Goal: Navigation & Orientation: Find specific page/section

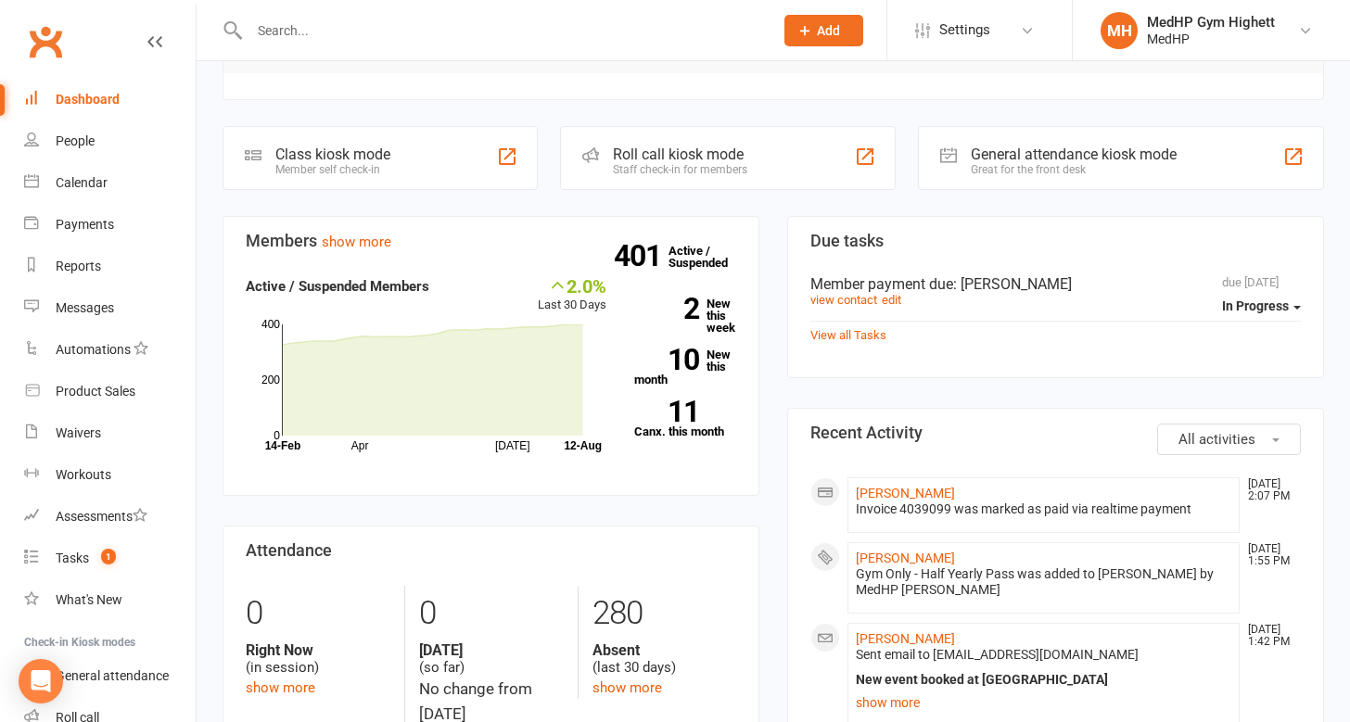
scroll to position [251, 0]
click at [685, 415] on strong "11" at bounding box center [666, 413] width 65 height 28
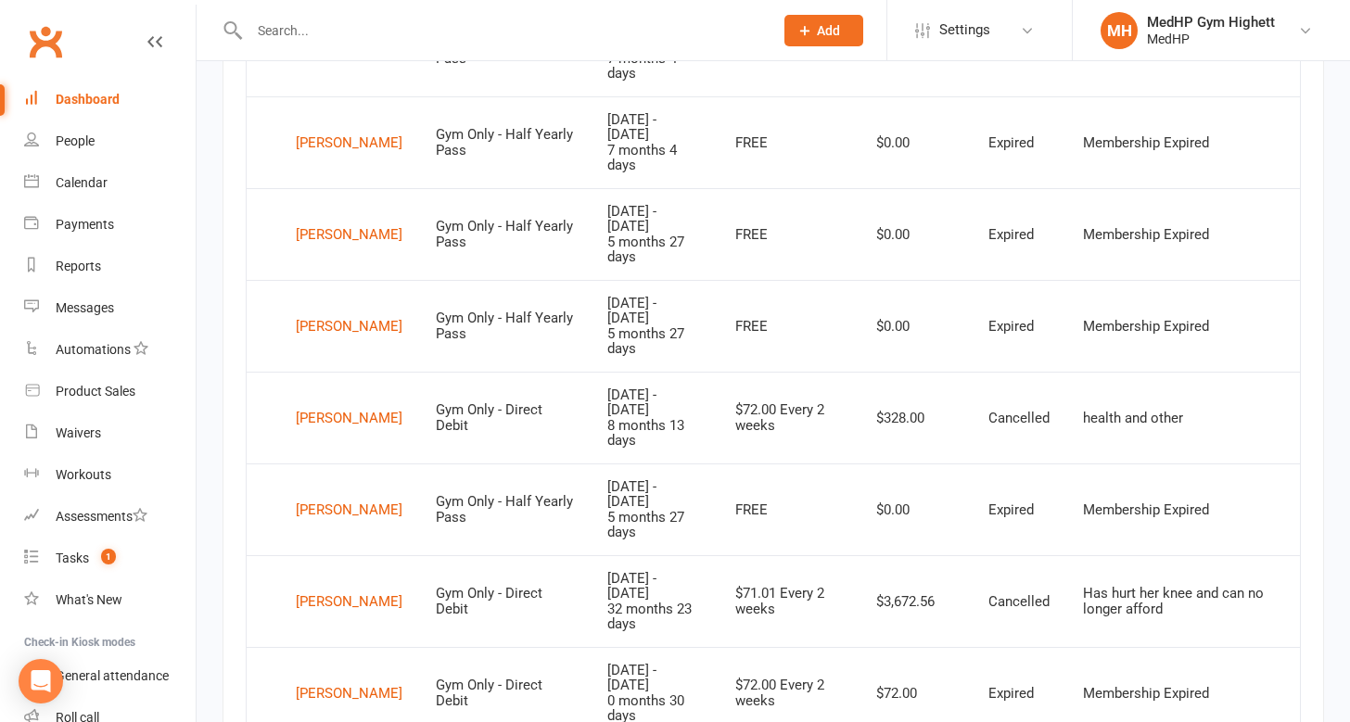
scroll to position [1025, 0]
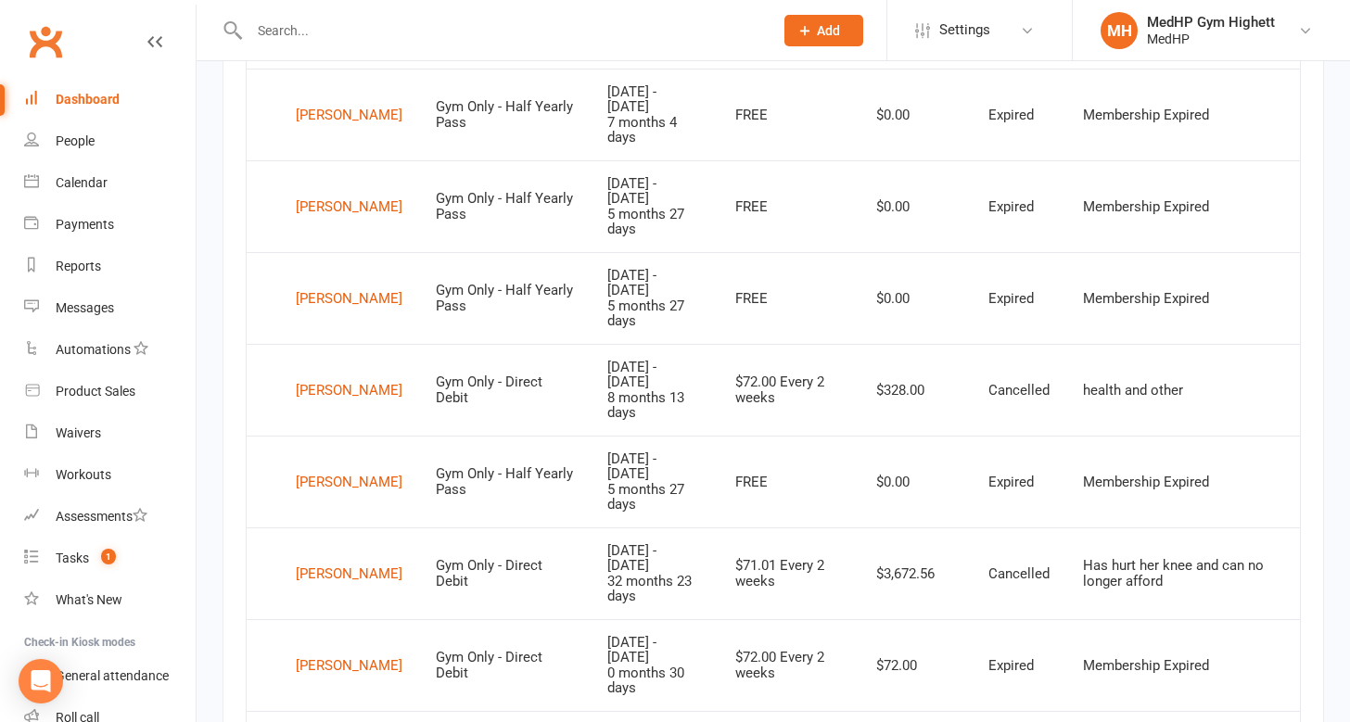
click at [78, 93] on div "Dashboard" at bounding box center [88, 99] width 64 height 15
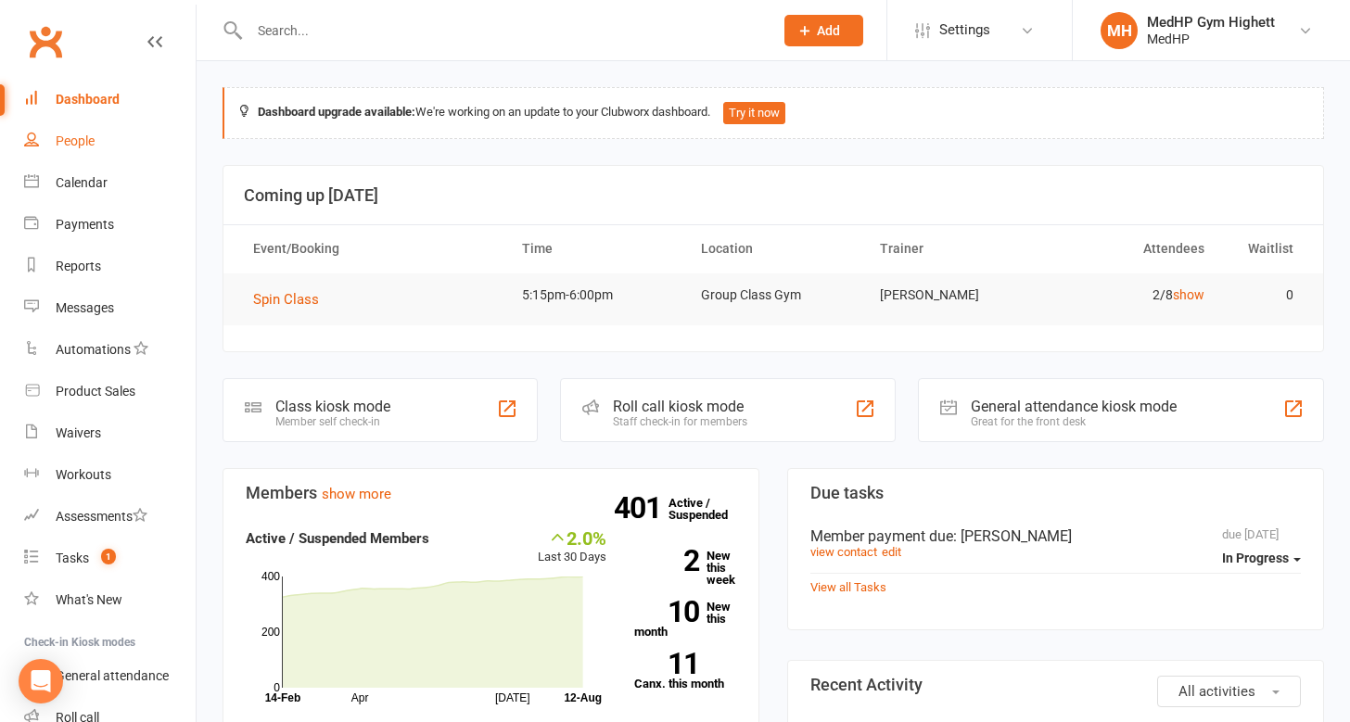
click at [65, 138] on div "People" at bounding box center [75, 140] width 39 height 15
select select "100"
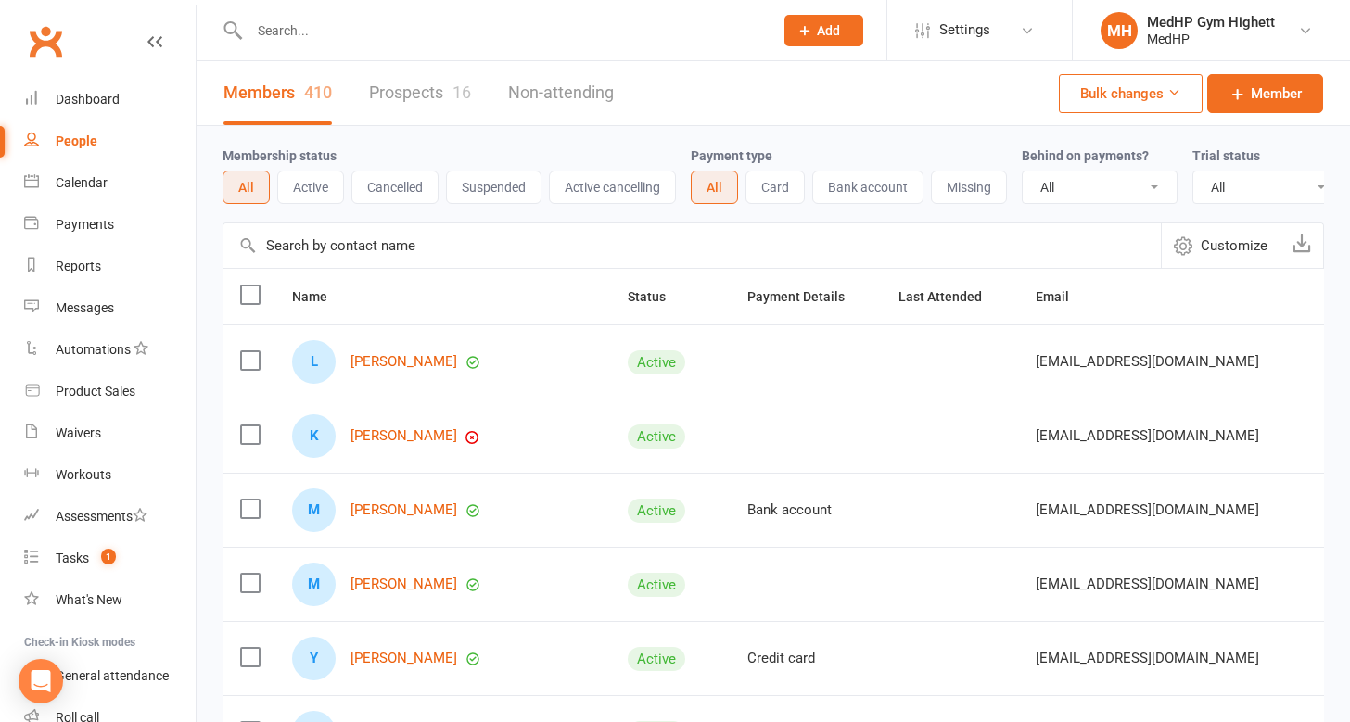
click at [304, 182] on button "Active" at bounding box center [310, 187] width 67 height 33
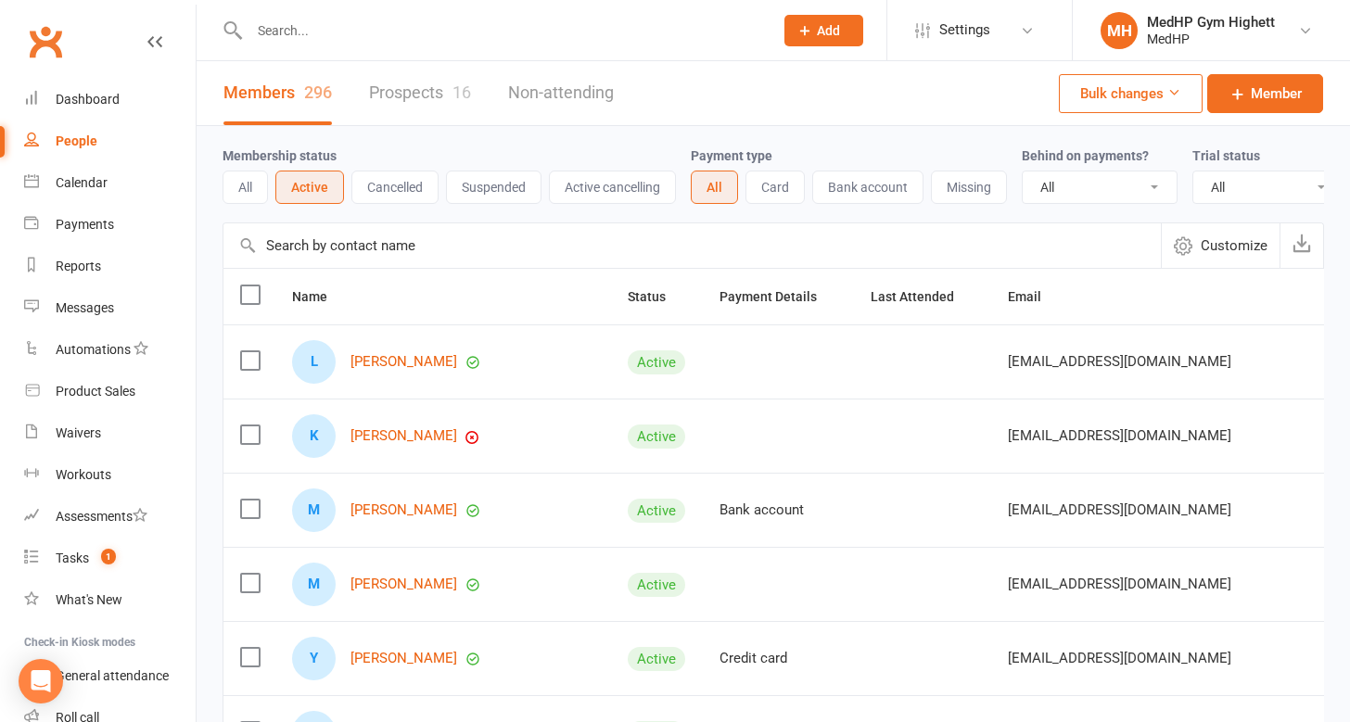
click at [487, 185] on button "Suspended" at bounding box center [493, 187] width 95 height 33
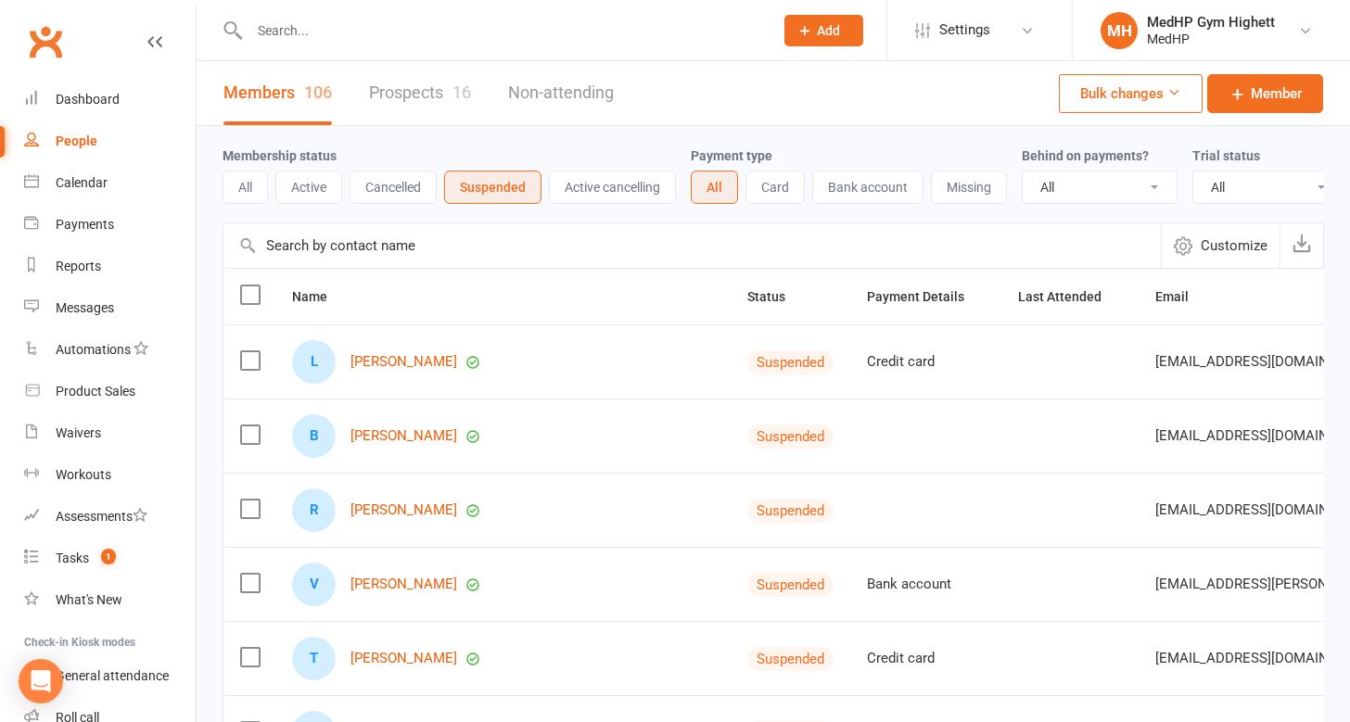
click at [383, 188] on button "Cancelled" at bounding box center [392, 187] width 87 height 33
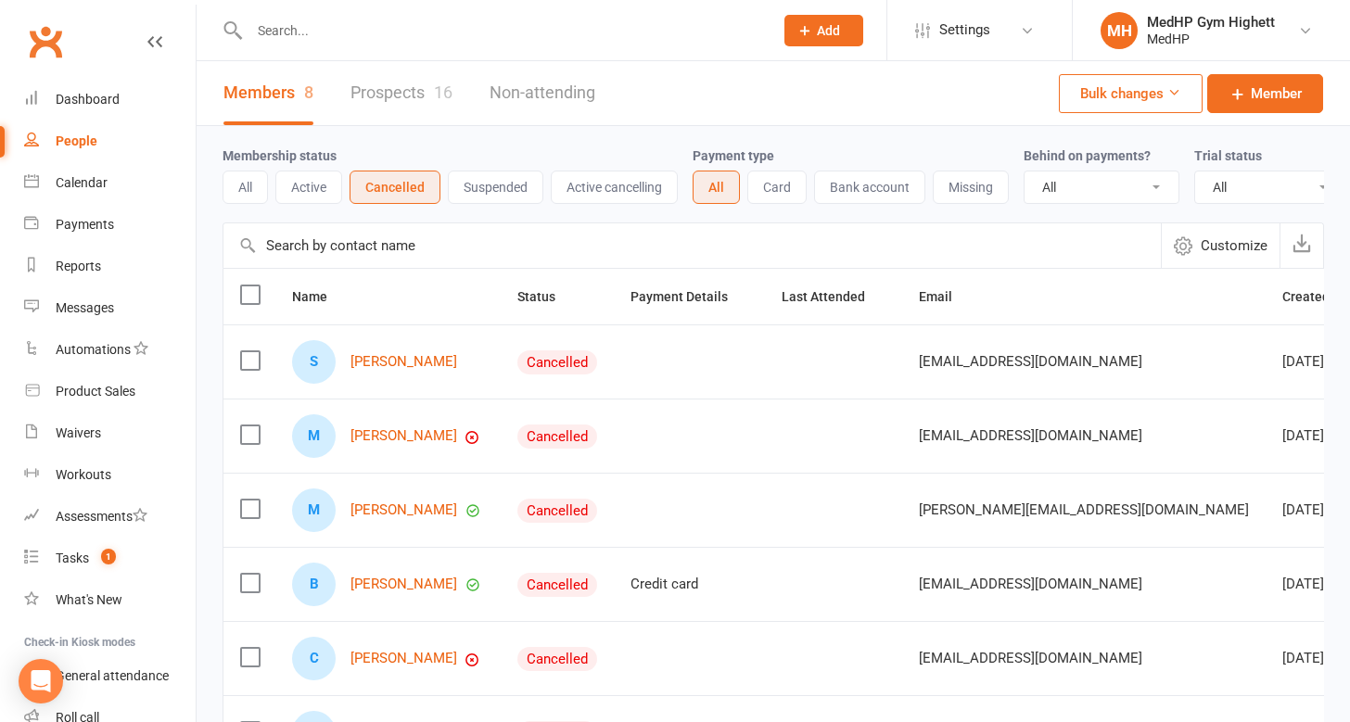
click at [243, 195] on button "All" at bounding box center [244, 187] width 45 height 33
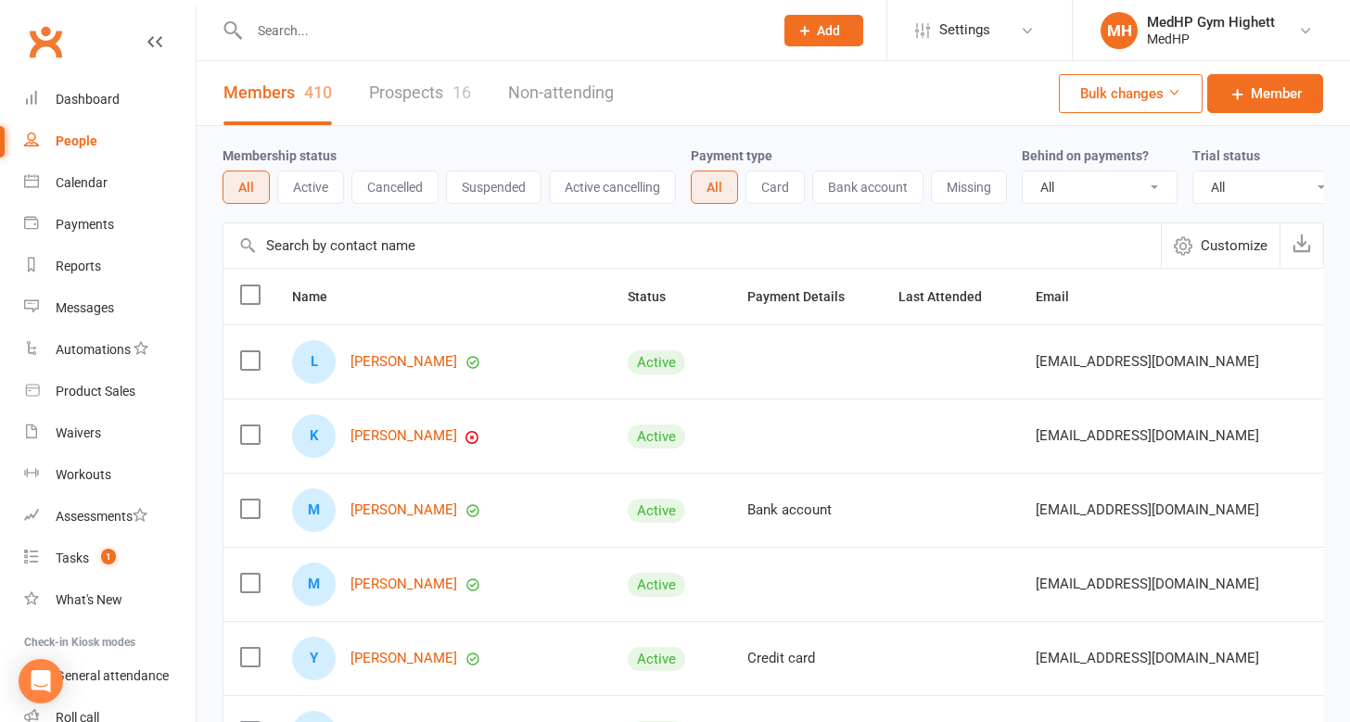
click at [70, 137] on div "People" at bounding box center [77, 140] width 42 height 15
click at [80, 104] on div "Dashboard" at bounding box center [88, 99] width 64 height 15
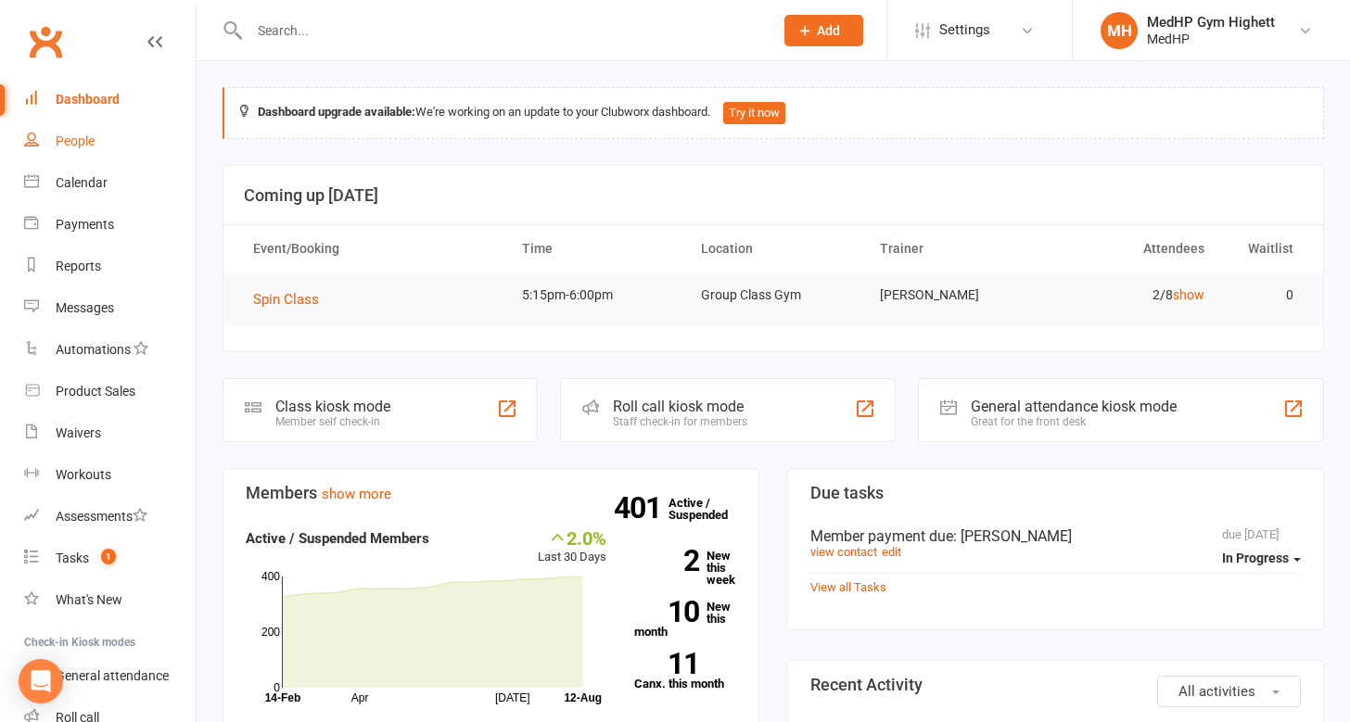
click at [73, 139] on div "People" at bounding box center [75, 140] width 39 height 15
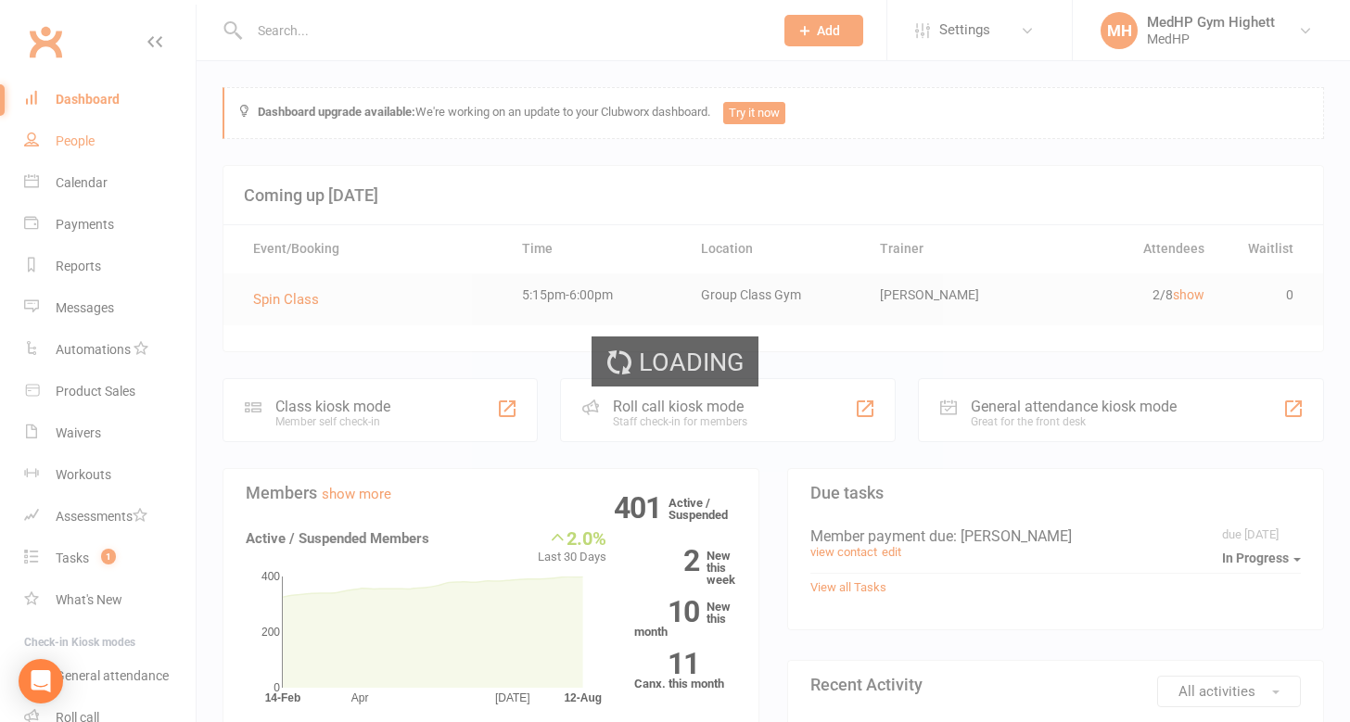
select select "100"
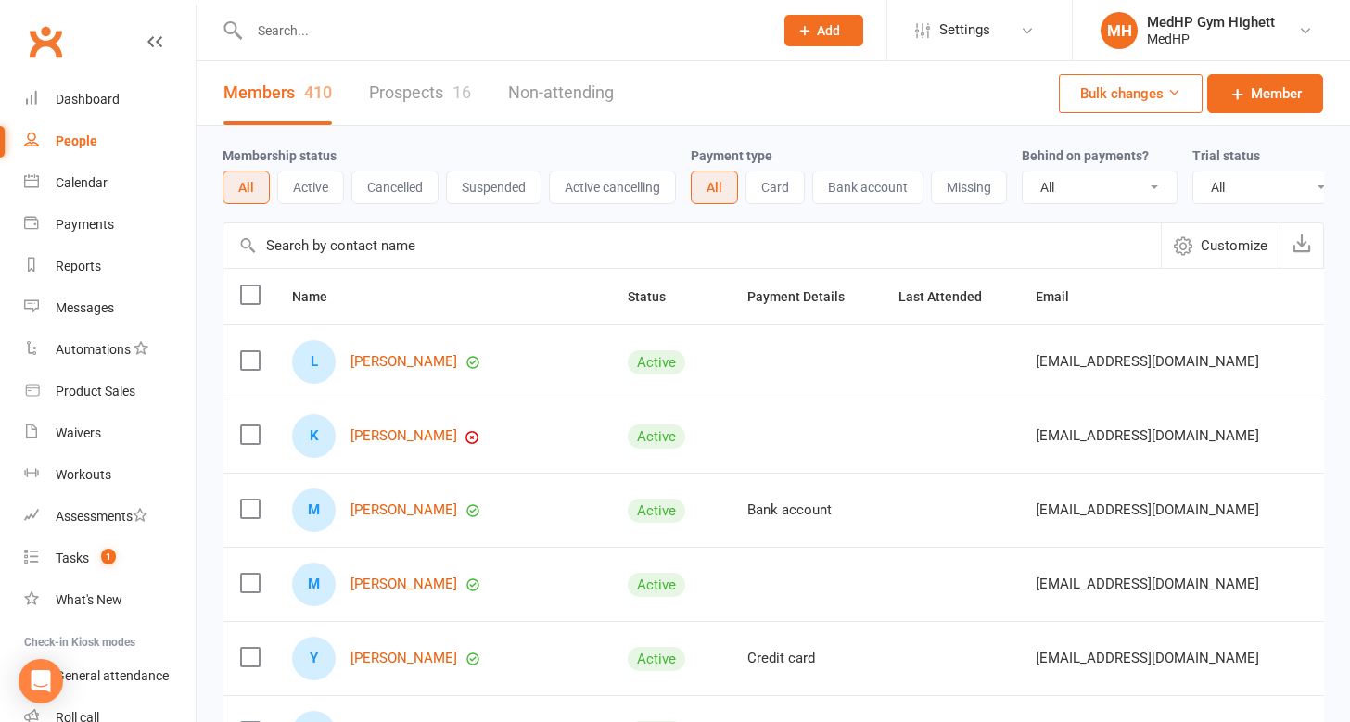
click at [489, 185] on button "Suspended" at bounding box center [493, 187] width 95 height 33
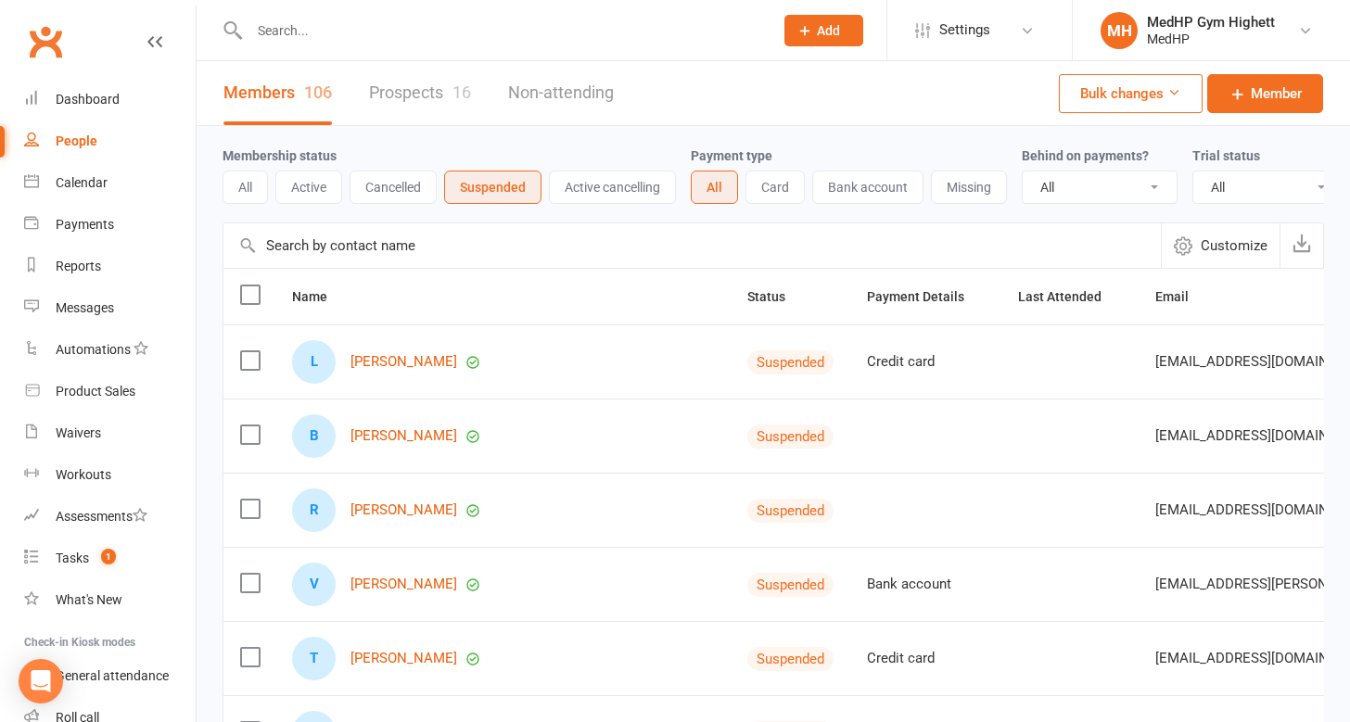
click at [81, 147] on div "People" at bounding box center [77, 140] width 42 height 15
click at [67, 104] on div "Dashboard" at bounding box center [88, 99] width 64 height 15
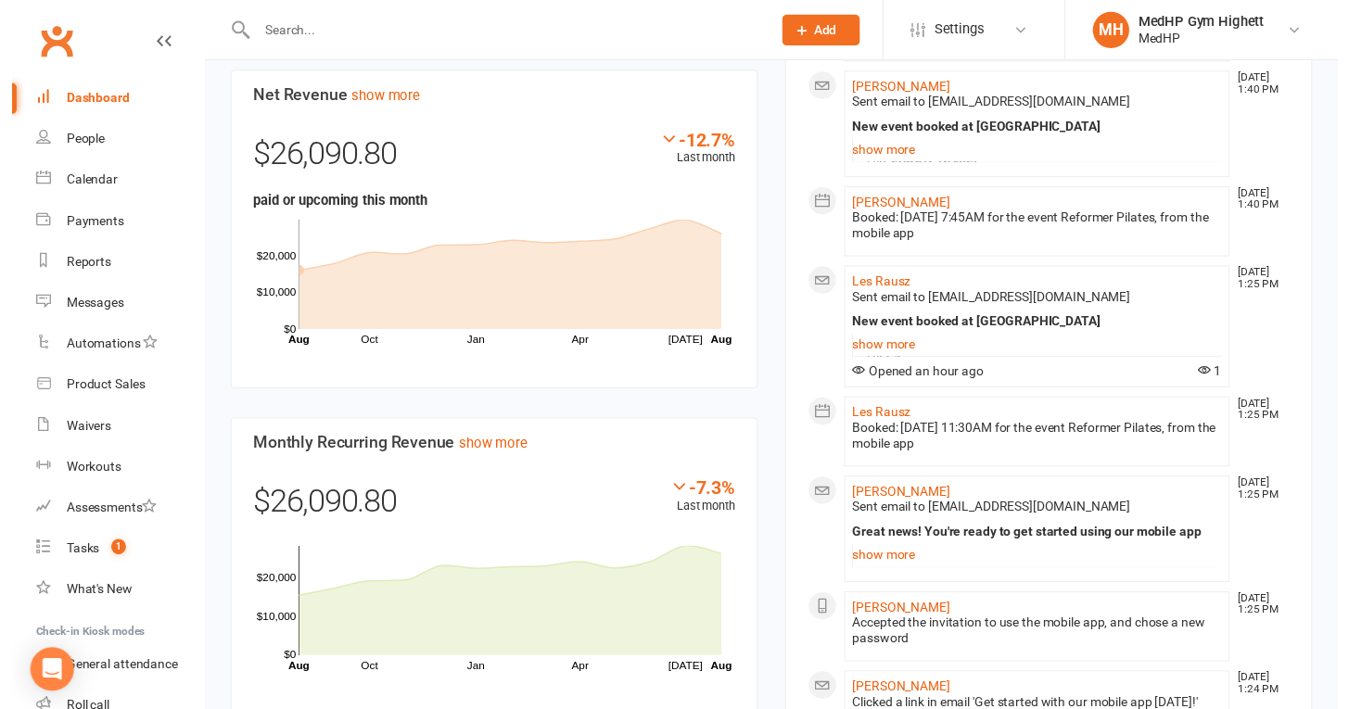
scroll to position [1002, 0]
